Goal: Task Accomplishment & Management: Use online tool/utility

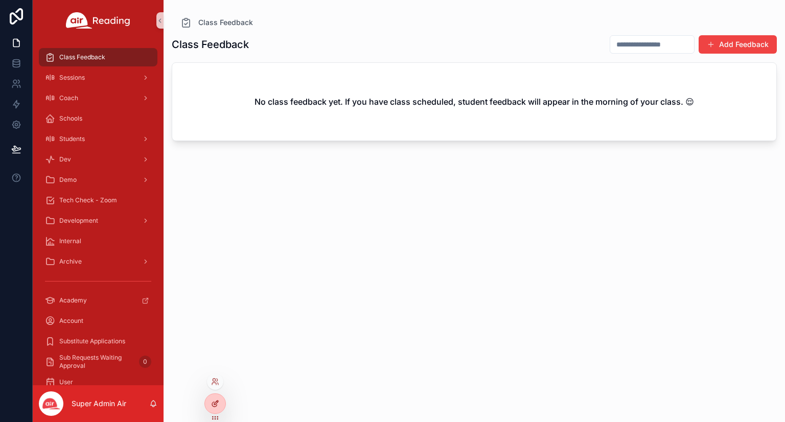
click at [214, 401] on icon at bounding box center [215, 404] width 8 height 8
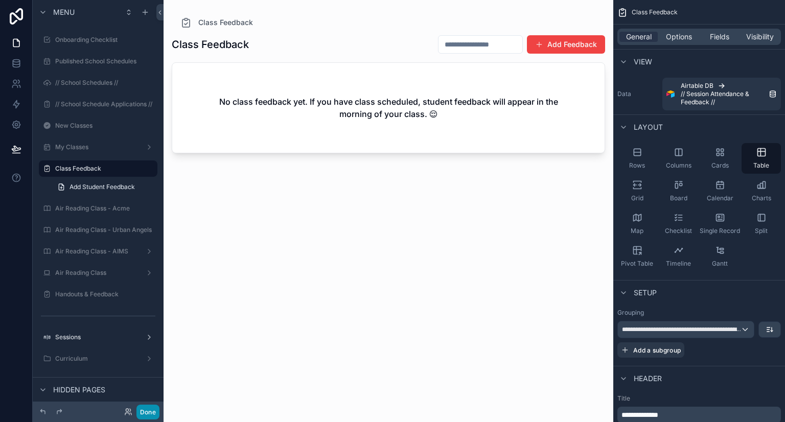
click at [141, 405] on button "Done" at bounding box center [147, 412] width 23 height 15
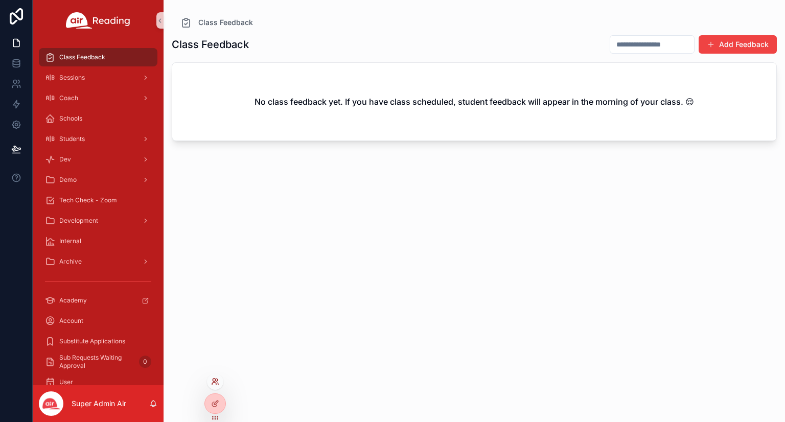
click at [217, 380] on icon at bounding box center [217, 380] width 1 height 3
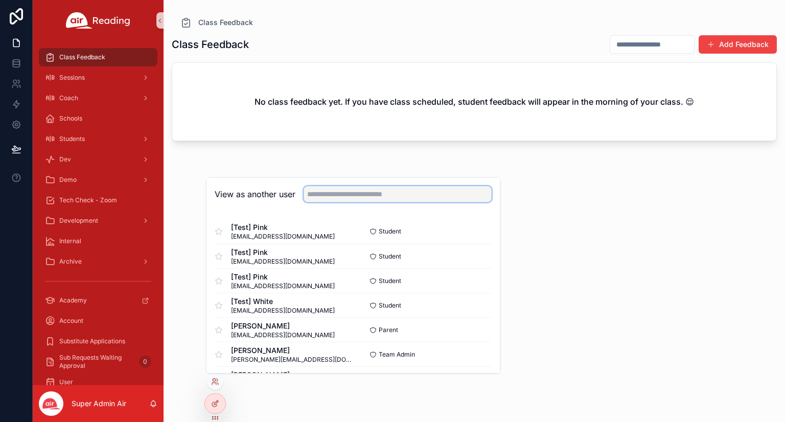
click at [332, 195] on input "text" at bounding box center [398, 194] width 188 height 16
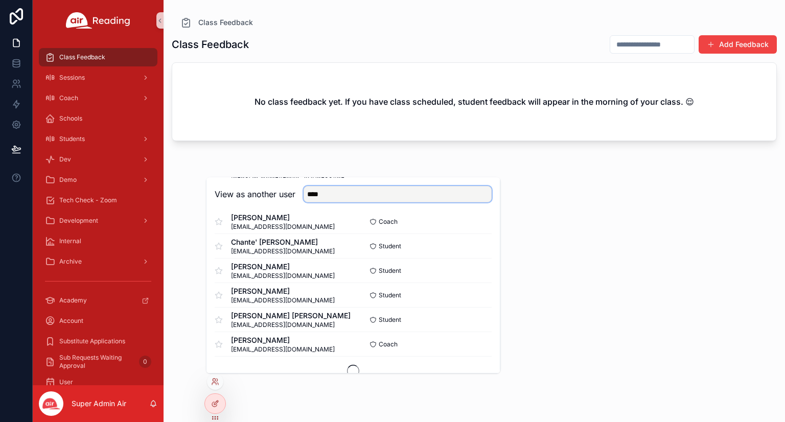
scroll to position [619, 0]
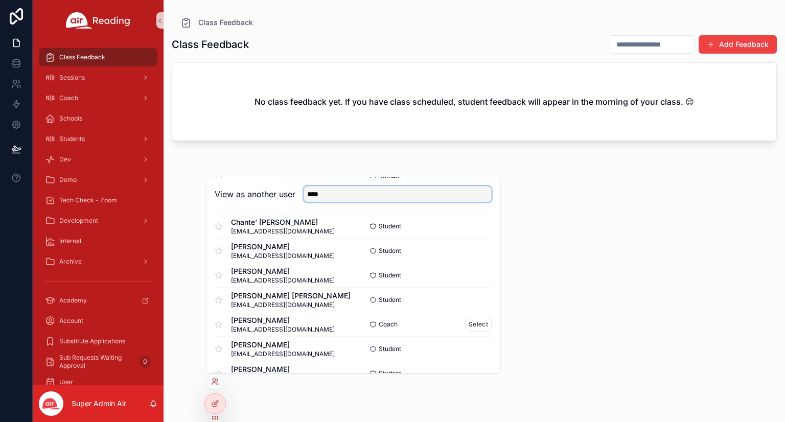
type input "****"
click at [292, 323] on span "[PERSON_NAME]" at bounding box center [283, 320] width 104 height 10
click at [465, 321] on button "Select" at bounding box center [478, 324] width 27 height 15
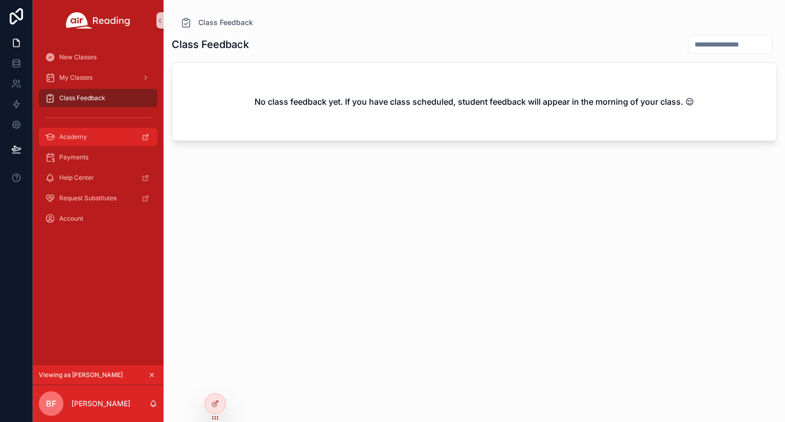
click at [97, 137] on div "Academy" at bounding box center [98, 137] width 106 height 16
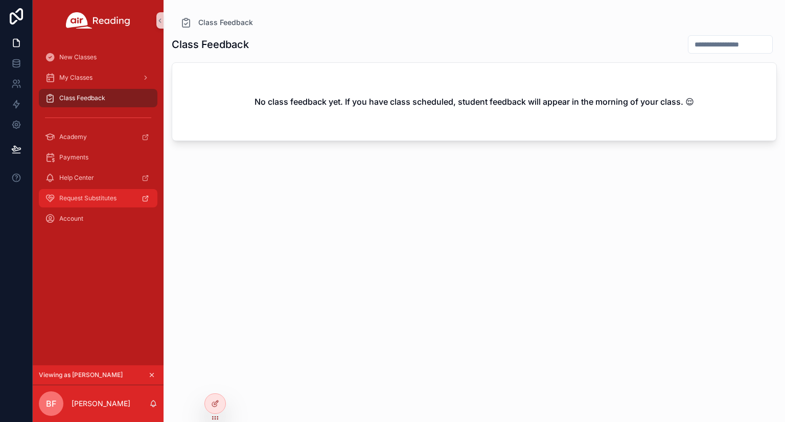
click at [80, 199] on span "Request Substitutes" at bounding box center [87, 198] width 57 height 8
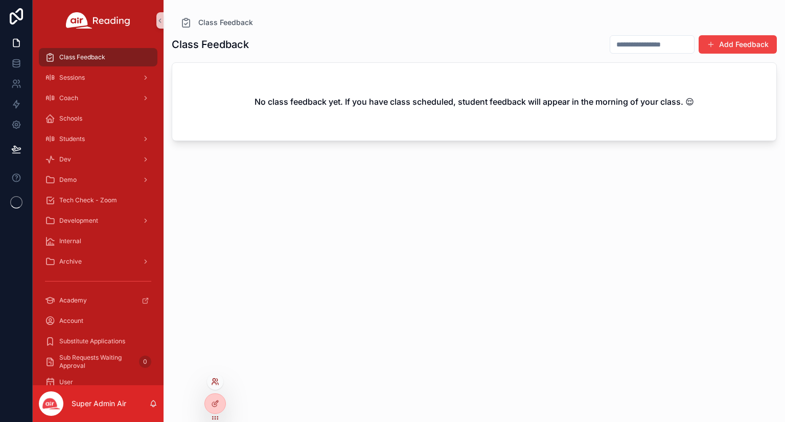
click at [216, 383] on icon at bounding box center [214, 384] width 4 height 2
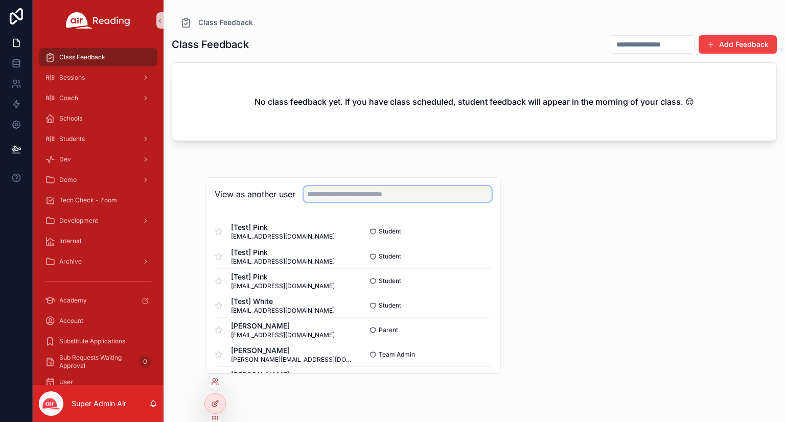
click at [339, 195] on input "text" at bounding box center [398, 194] width 188 height 16
type input "*"
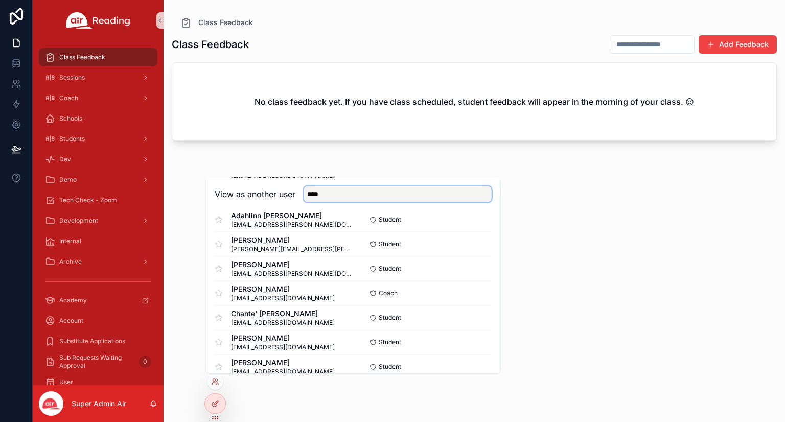
scroll to position [619, 0]
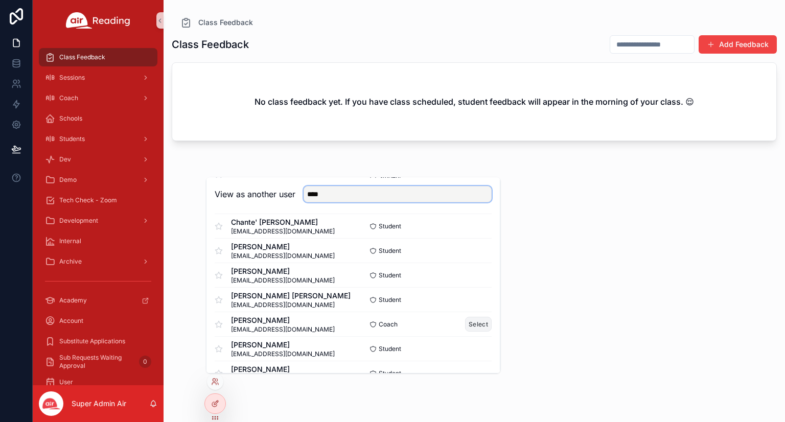
type input "****"
click at [467, 325] on button "Select" at bounding box center [478, 324] width 27 height 15
